Goal: Information Seeking & Learning: Learn about a topic

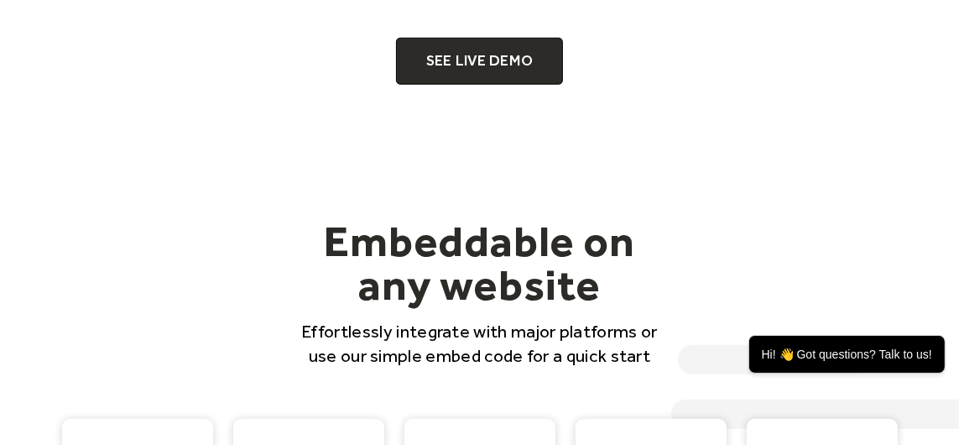
scroll to position [1203, 0]
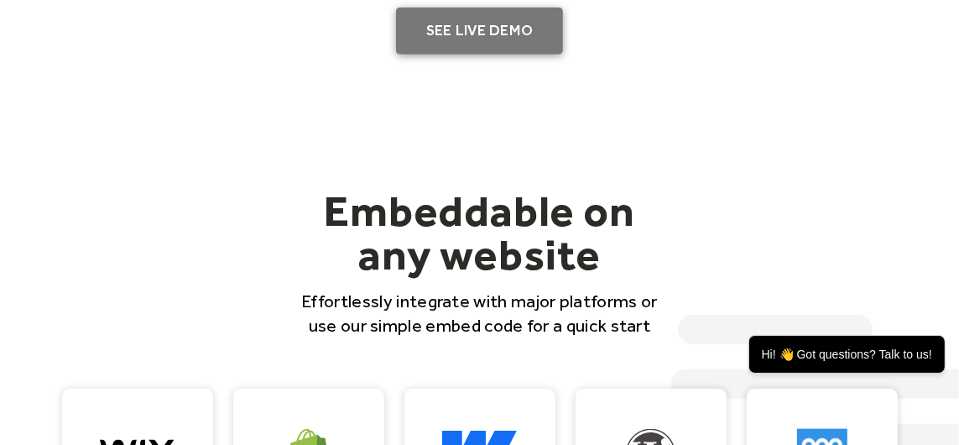
click at [477, 27] on link "SEE LIVE DEMO" at bounding box center [480, 31] width 168 height 47
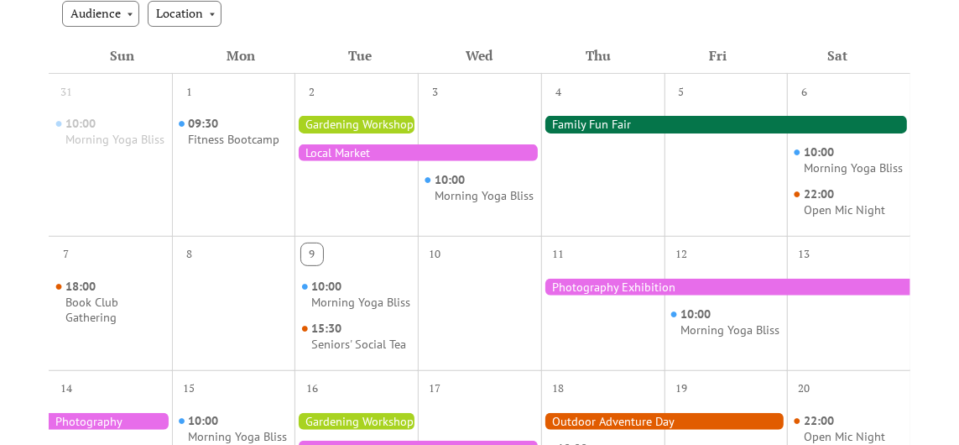
scroll to position [391, 0]
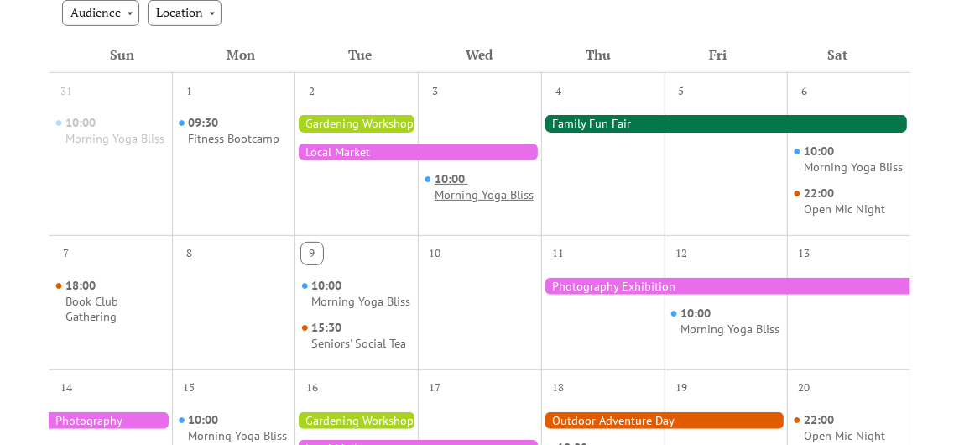
click at [444, 192] on div "Morning Yoga Bliss" at bounding box center [484, 195] width 99 height 16
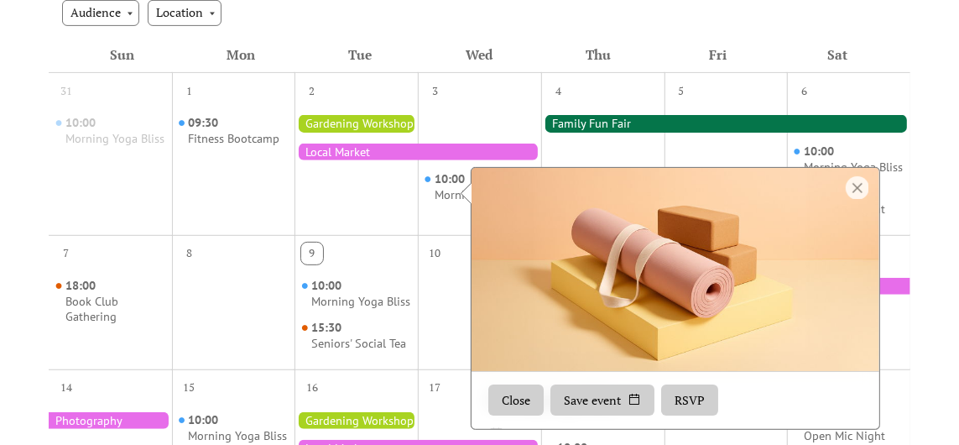
click at [333, 202] on div at bounding box center [356, 166] width 123 height 123
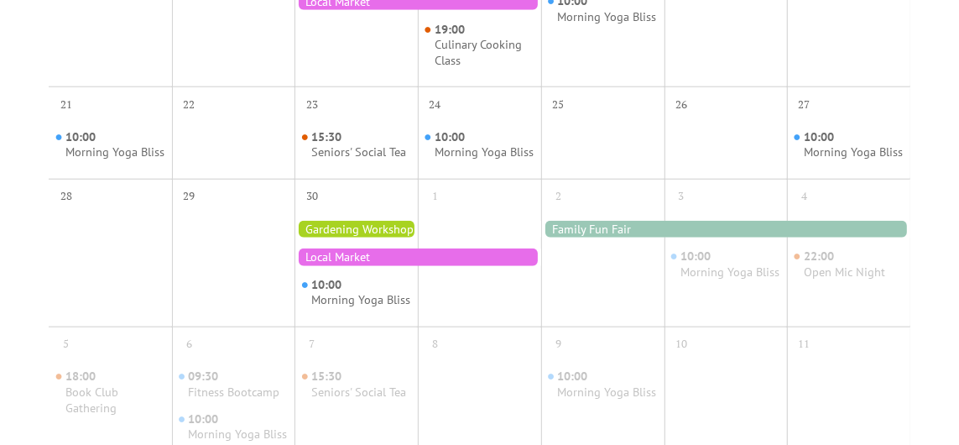
scroll to position [839, 0]
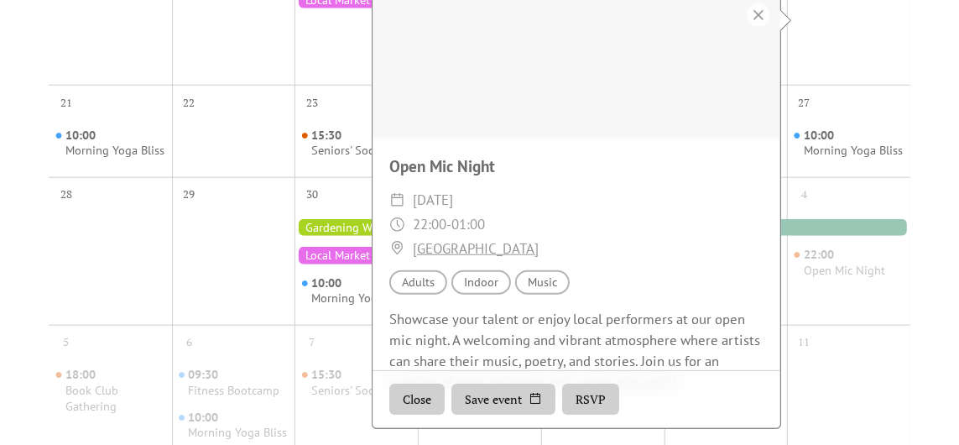
scroll to position [97, 0]
